Goal: Information Seeking & Learning: Check status

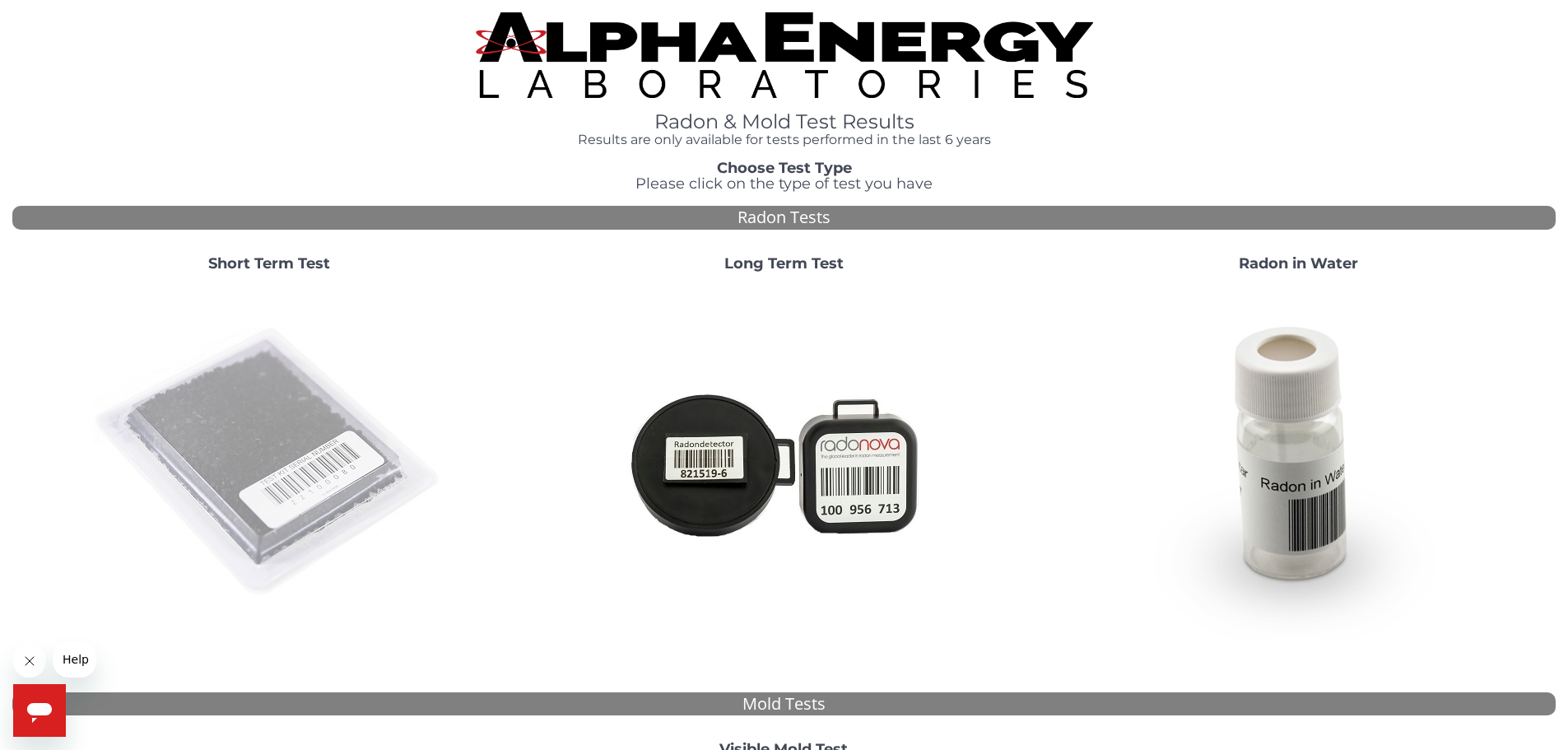
click at [262, 457] on img at bounding box center [269, 462] width 354 height 354
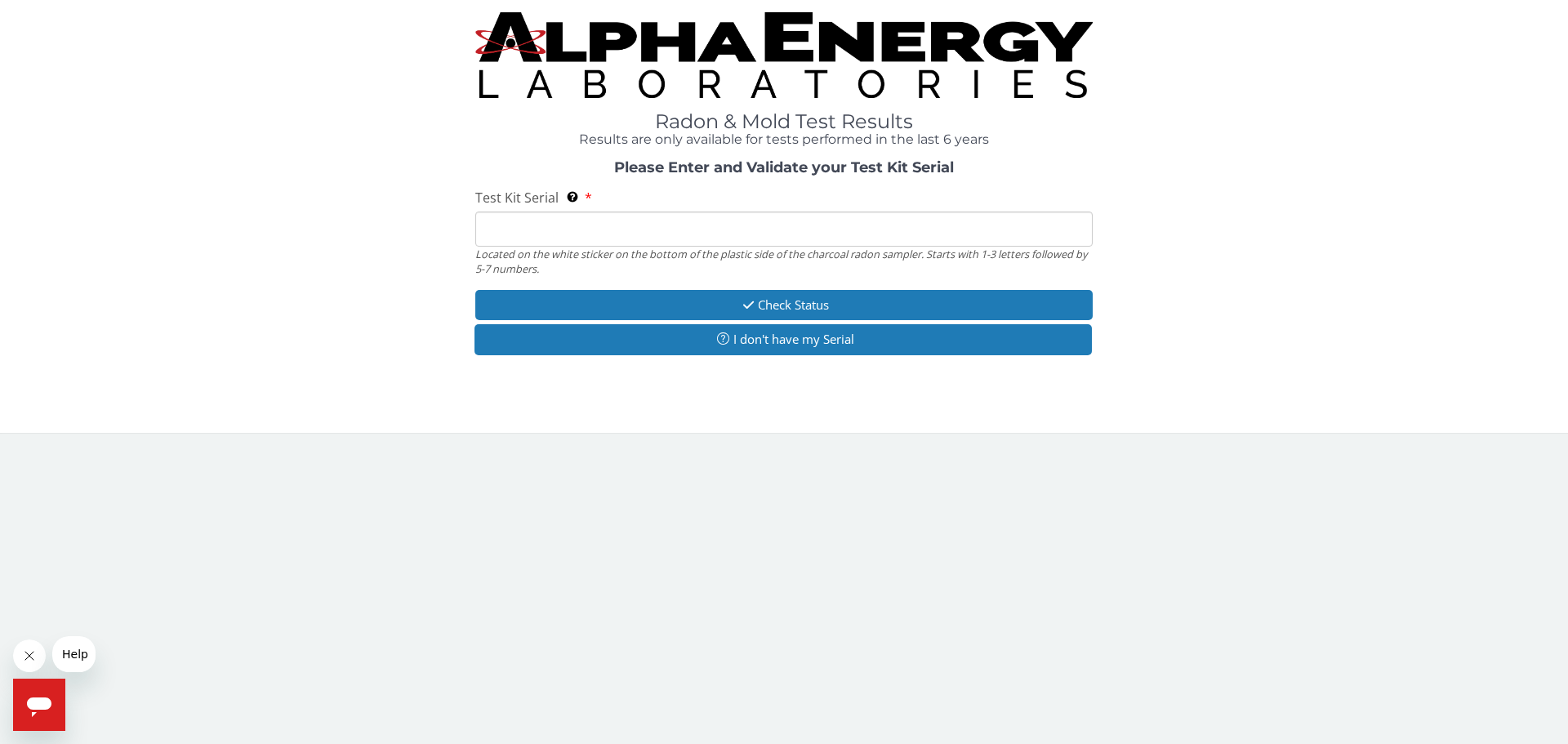
click at [574, 229] on input "Test Kit Serial Located on the white sticker on the bottom of the plastic side …" at bounding box center [784, 228] width 617 height 35
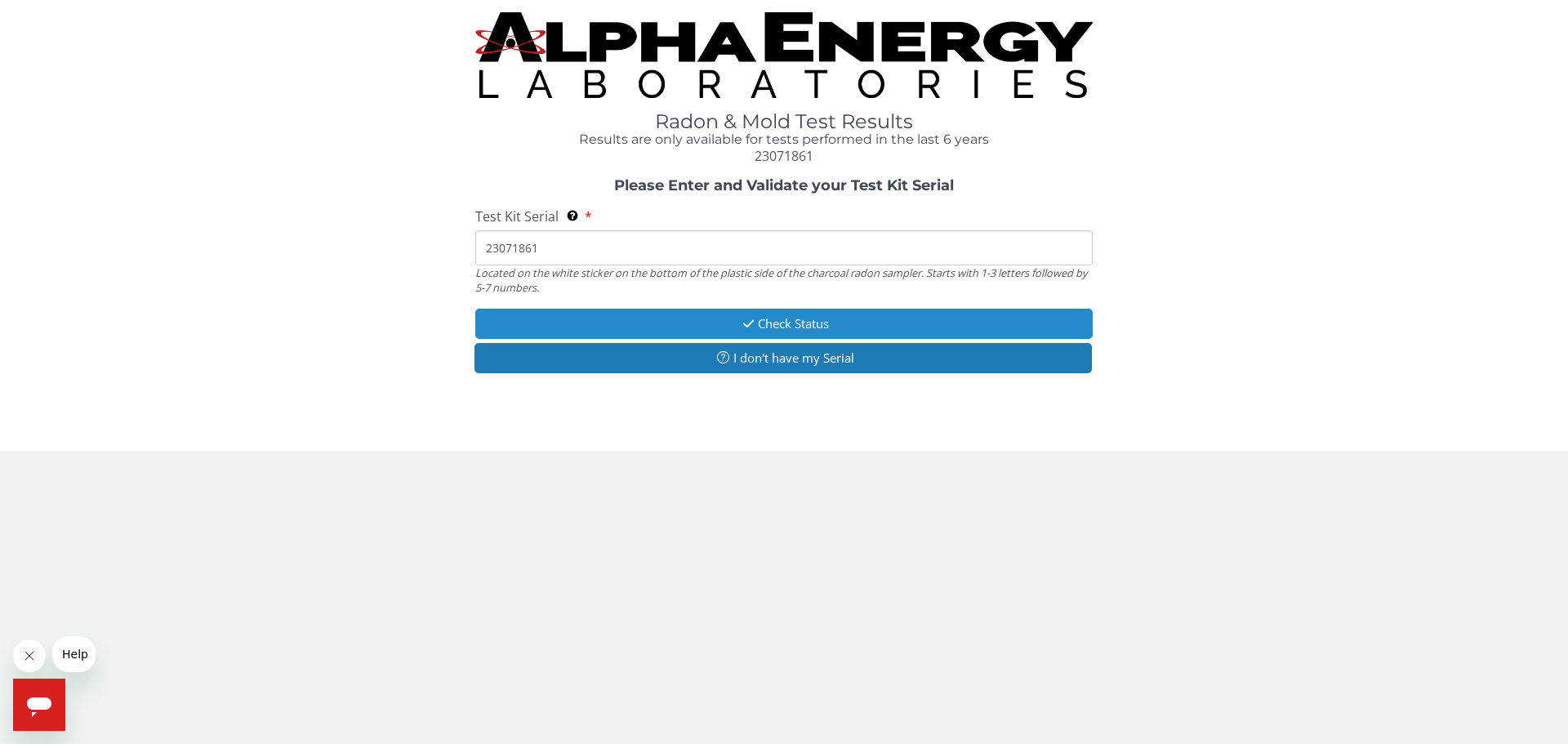
type input "23071861"
click at [789, 328] on button "Check Status" at bounding box center [784, 324] width 617 height 30
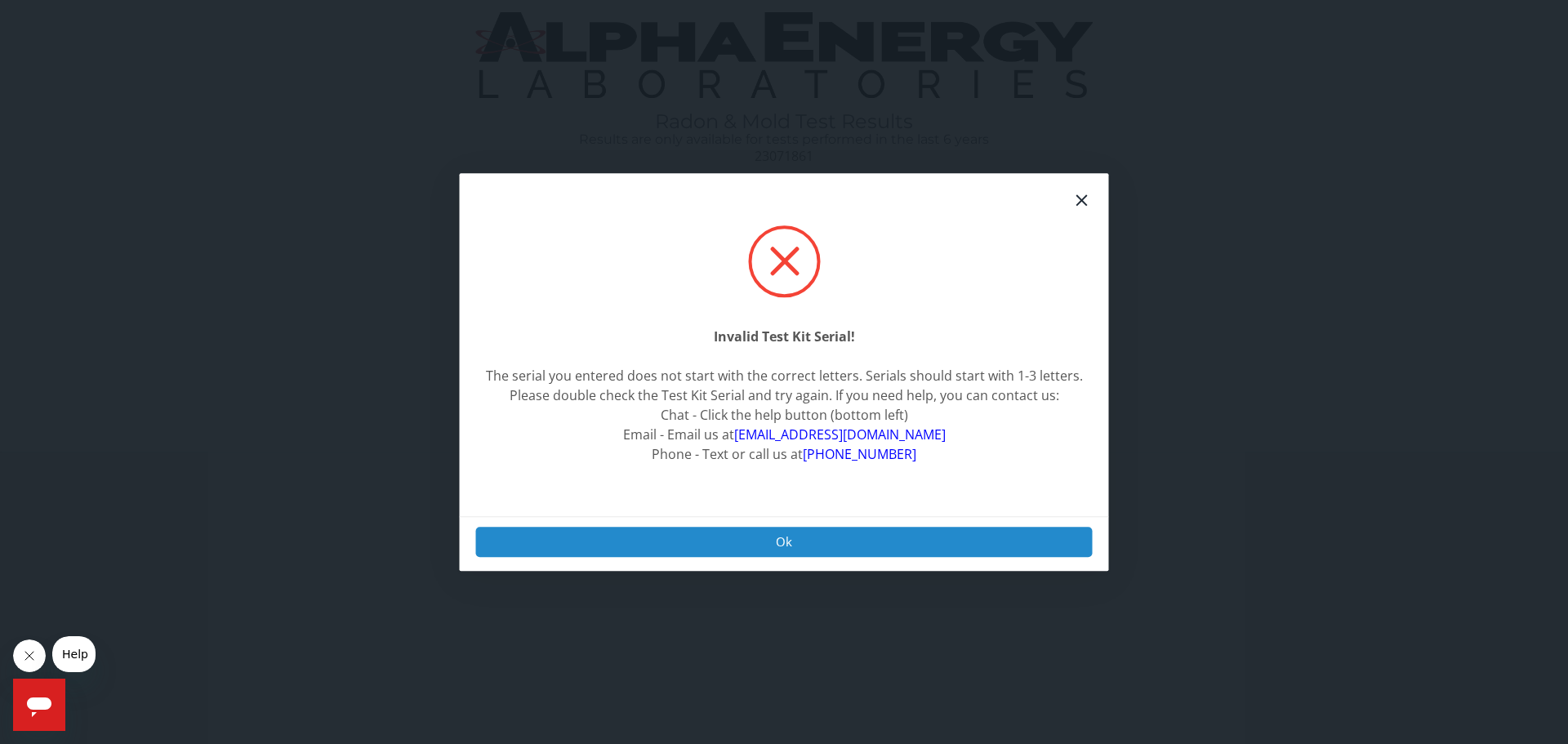
click at [788, 547] on button "Ok" at bounding box center [784, 541] width 616 height 30
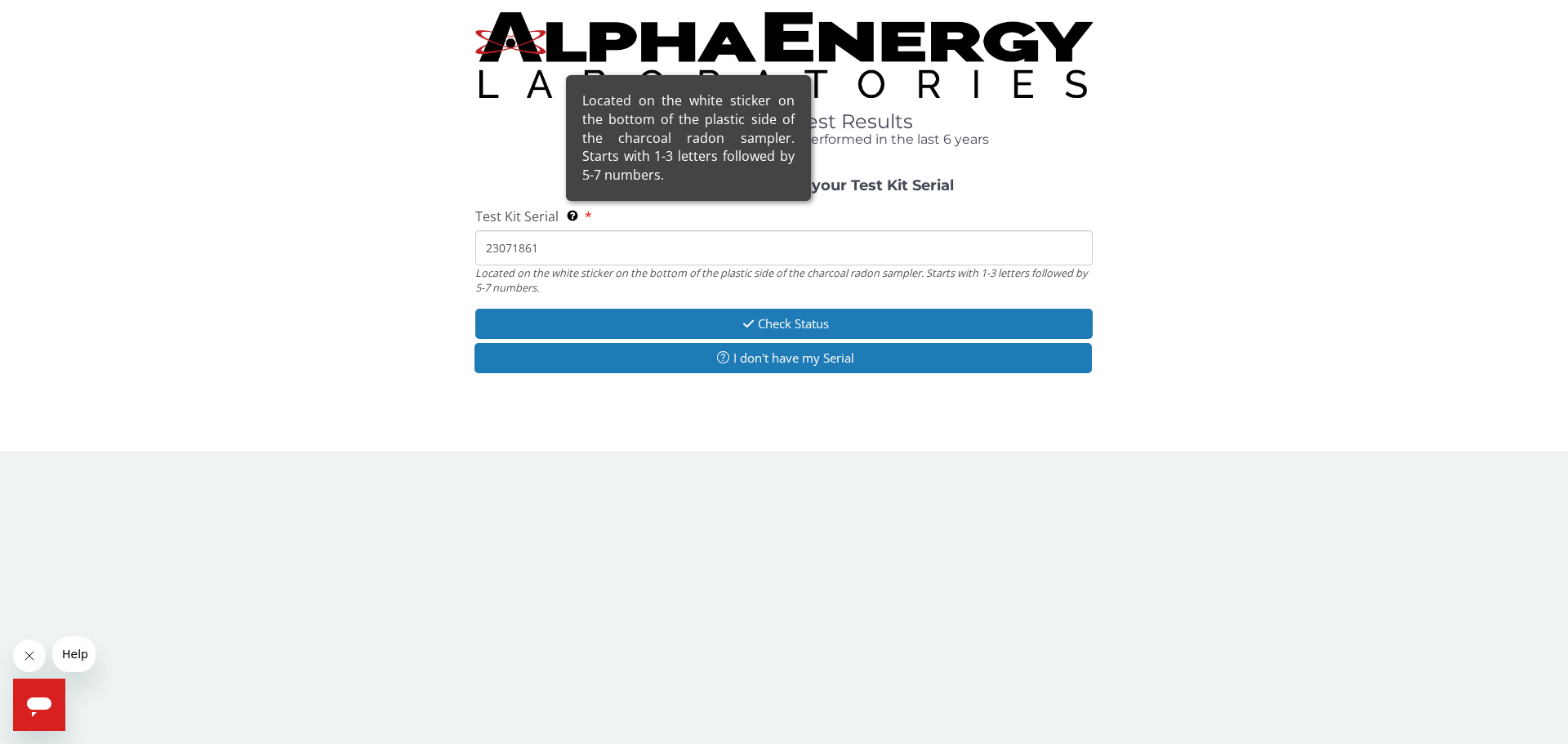
click at [568, 201] on div "Located on the white sticker on the bottom of the plastic side of the charcoal …" at bounding box center [688, 137] width 245 height 126
click at [568, 230] on input "23071861" at bounding box center [784, 247] width 617 height 35
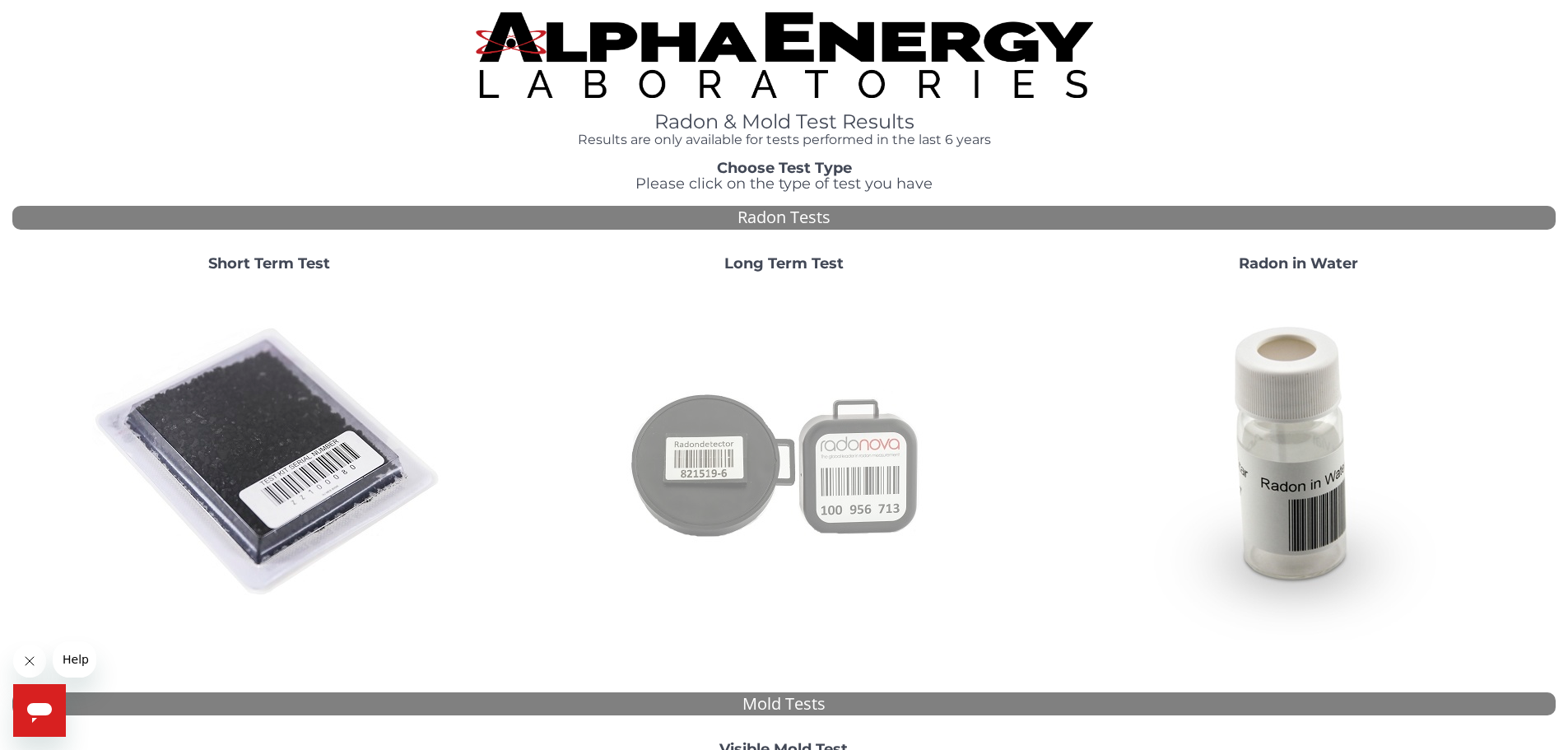
click at [704, 482] on img at bounding box center [784, 462] width 354 height 354
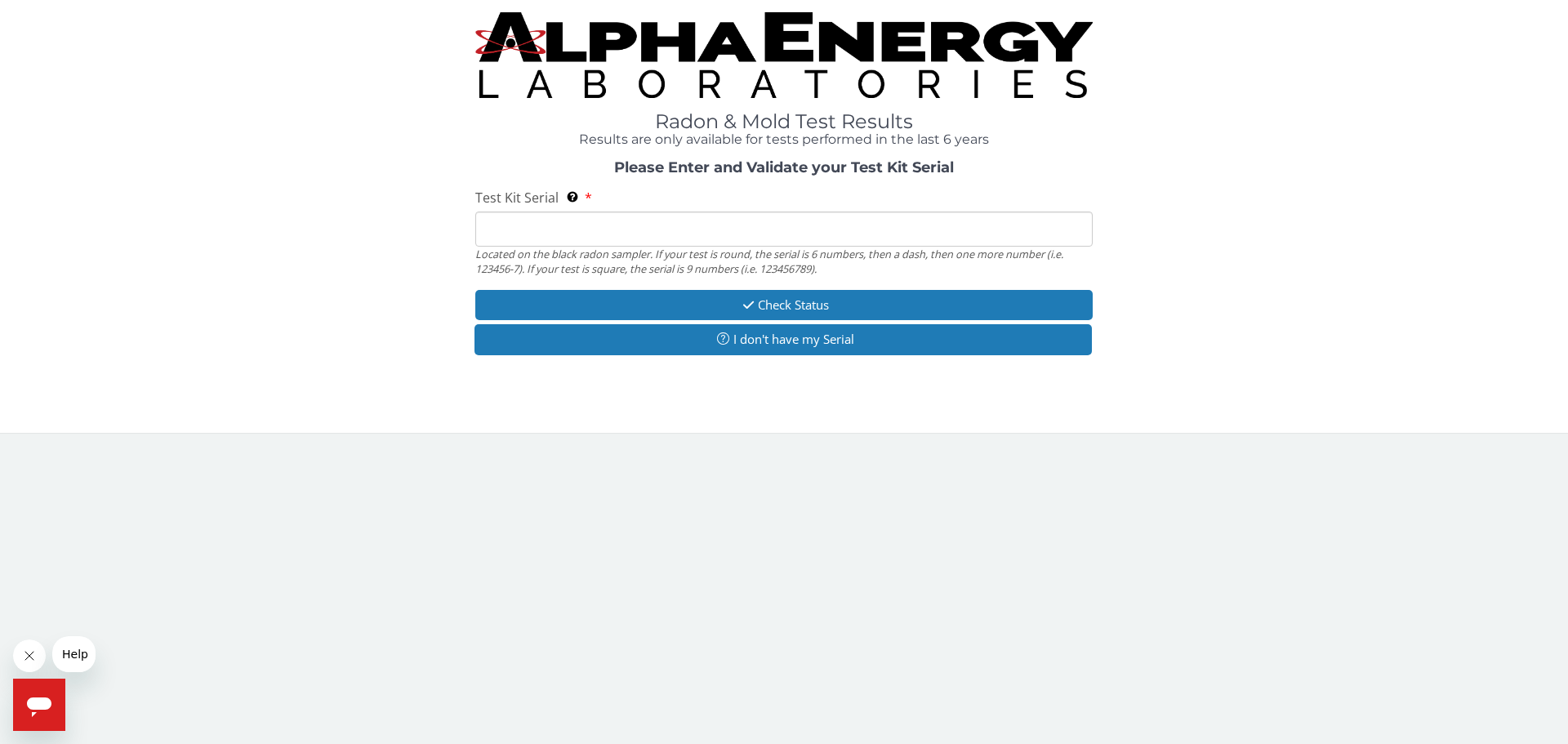
click at [700, 234] on input "Test Kit Serial Located on the black radon sampler. If your test is round, the …" at bounding box center [784, 228] width 617 height 35
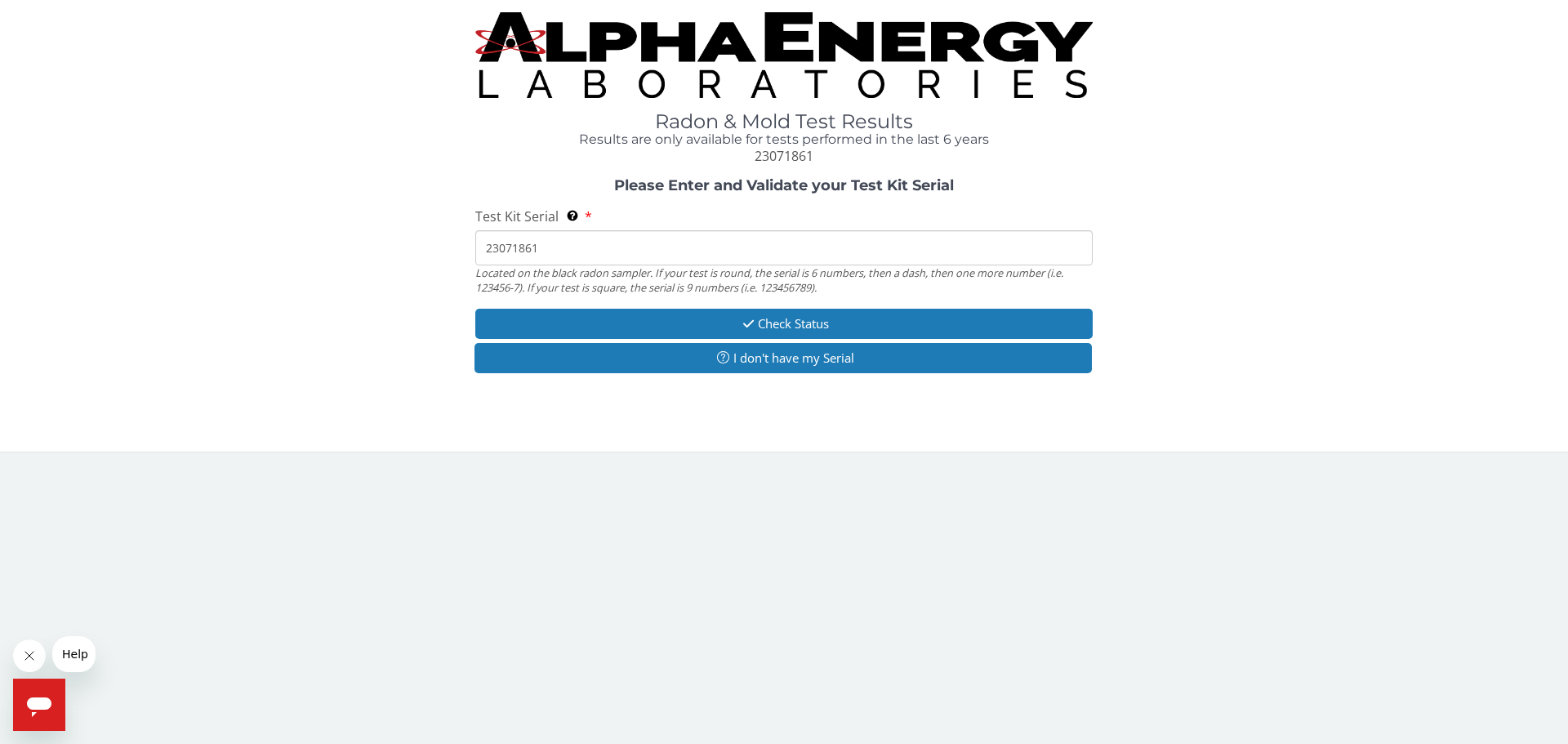
type input "23071861"
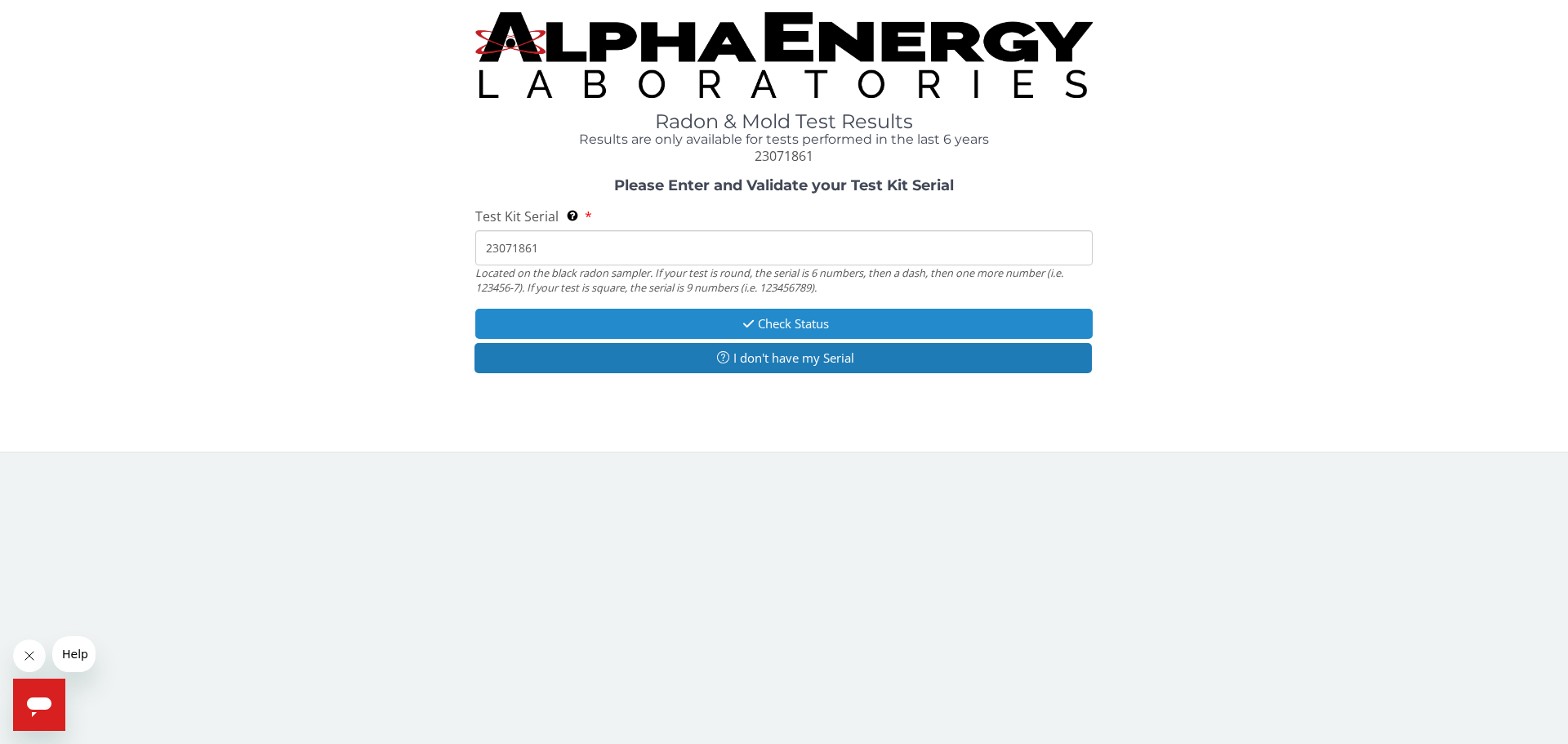
click at [758, 322] on button "Check Status" at bounding box center [784, 324] width 617 height 30
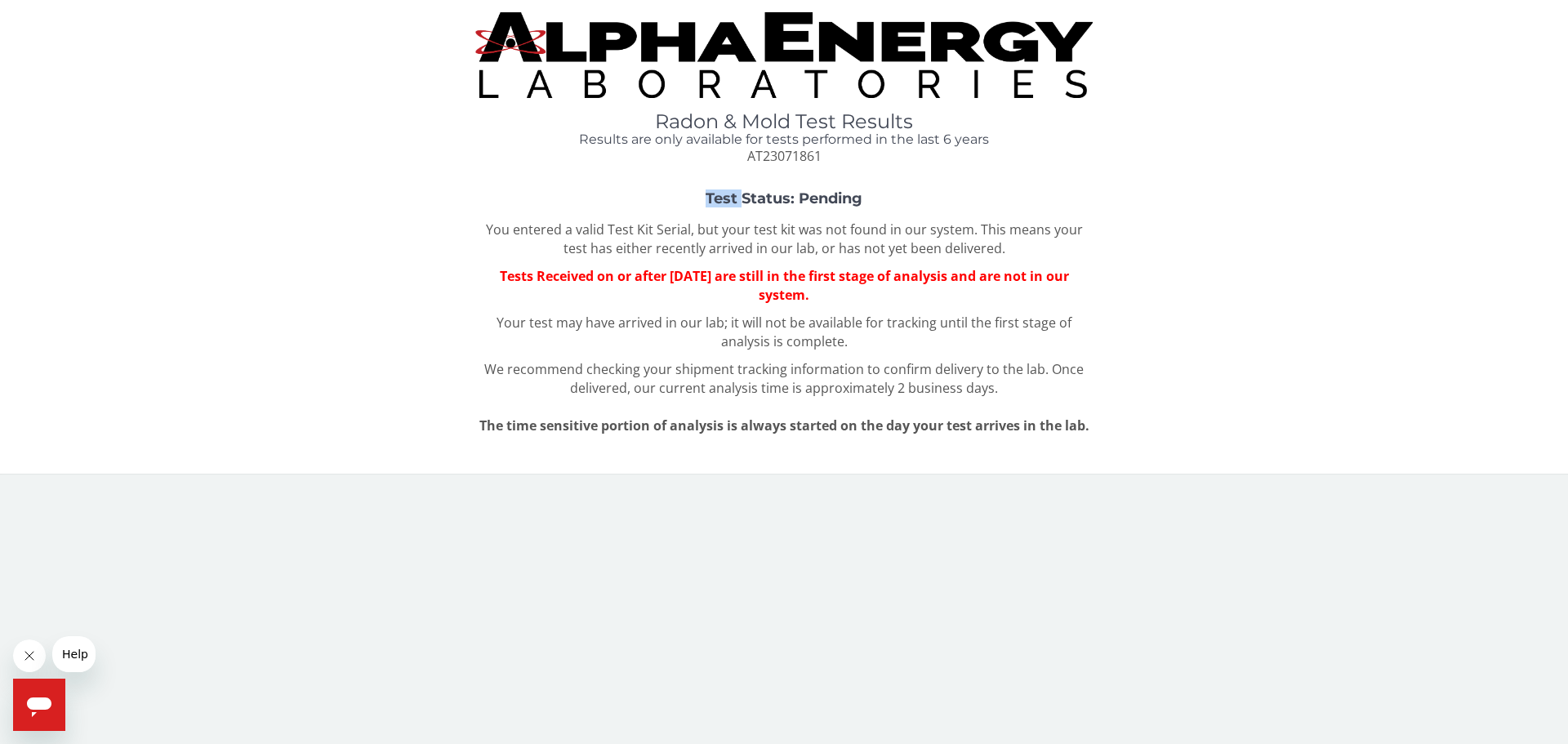
drag, startPoint x: 832, startPoint y: 158, endPoint x: 742, endPoint y: 166, distance: 90.4
click at [742, 166] on div "Radon & Mold Test Results Results are only available for tests performed in the…" at bounding box center [784, 230] width 1544 height 436
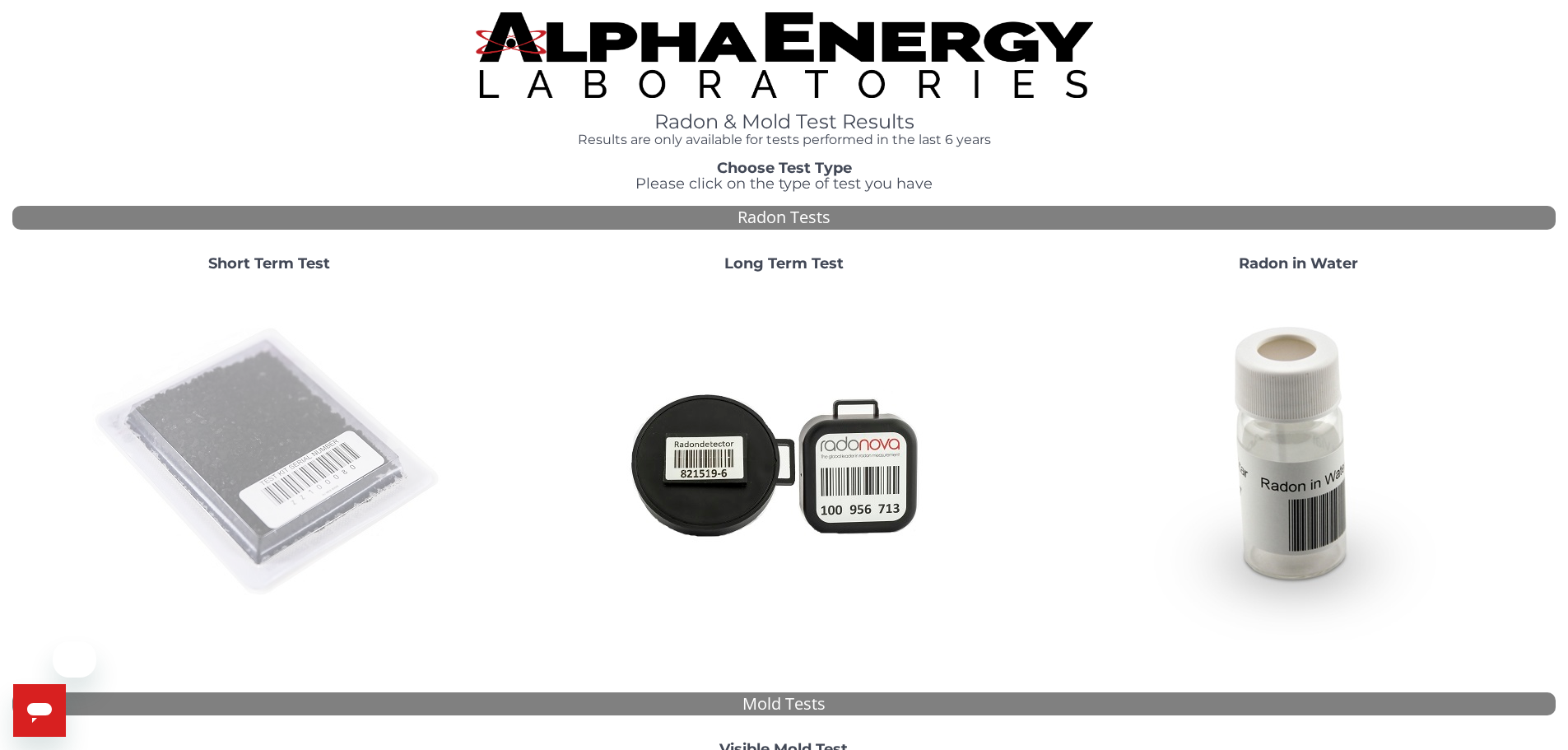
click at [282, 484] on img at bounding box center [269, 462] width 354 height 354
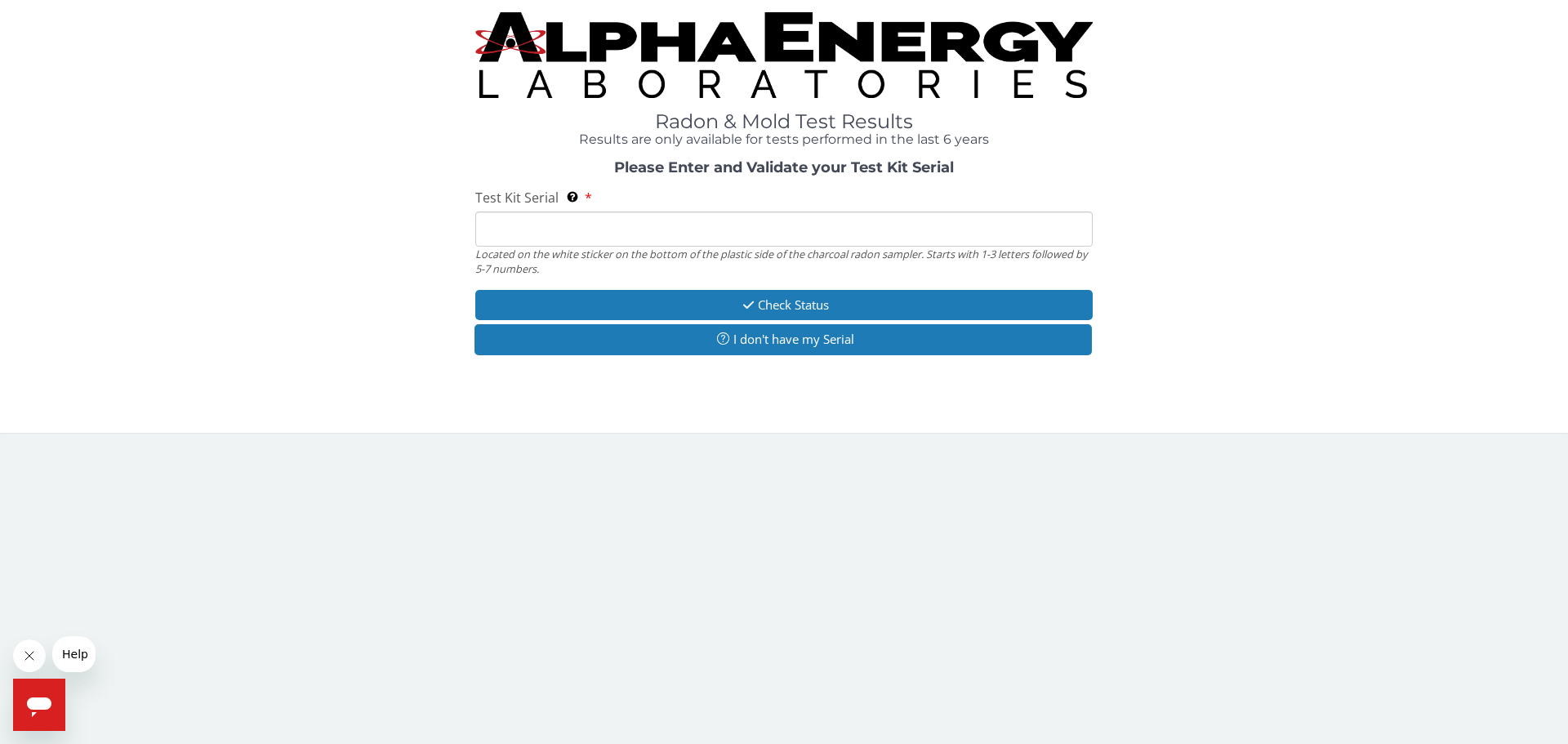
click at [501, 238] on input "Test Kit Serial Located on the white sticker on the bottom of the plastic side …" at bounding box center [784, 228] width 617 height 35
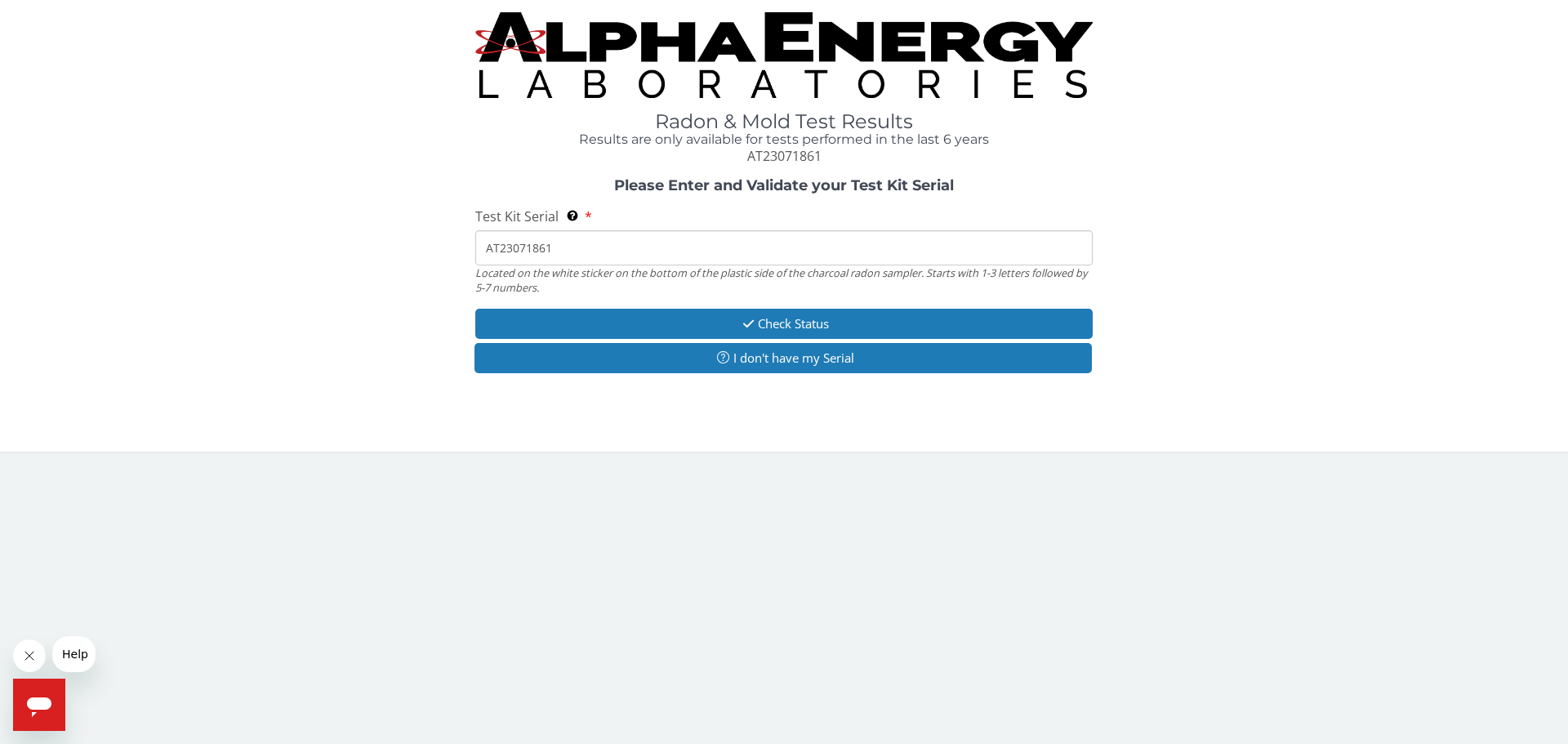
type input "AT23071861"
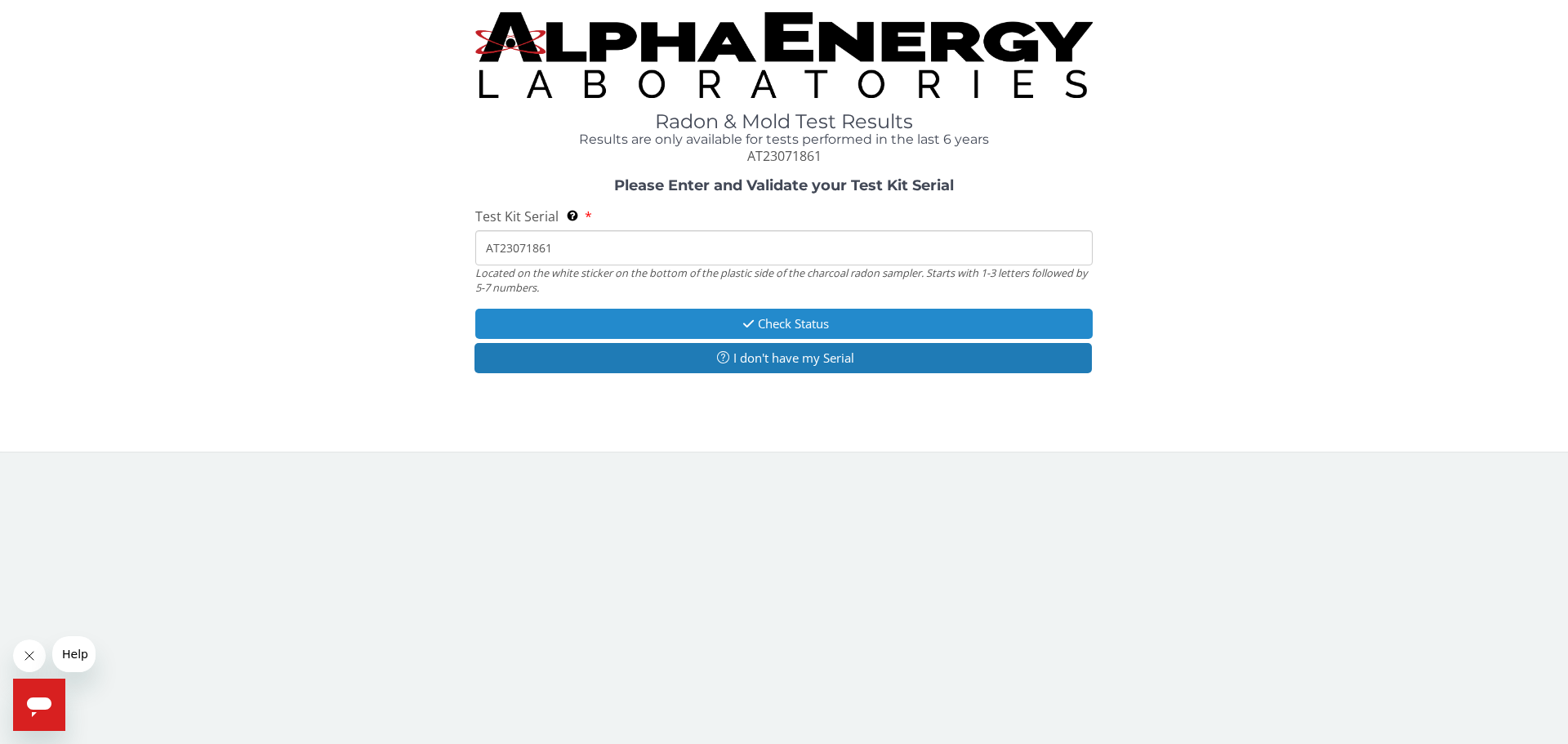
click at [834, 327] on button "Check Status" at bounding box center [784, 324] width 617 height 30
